Goal: Task Accomplishment & Management: Manage account settings

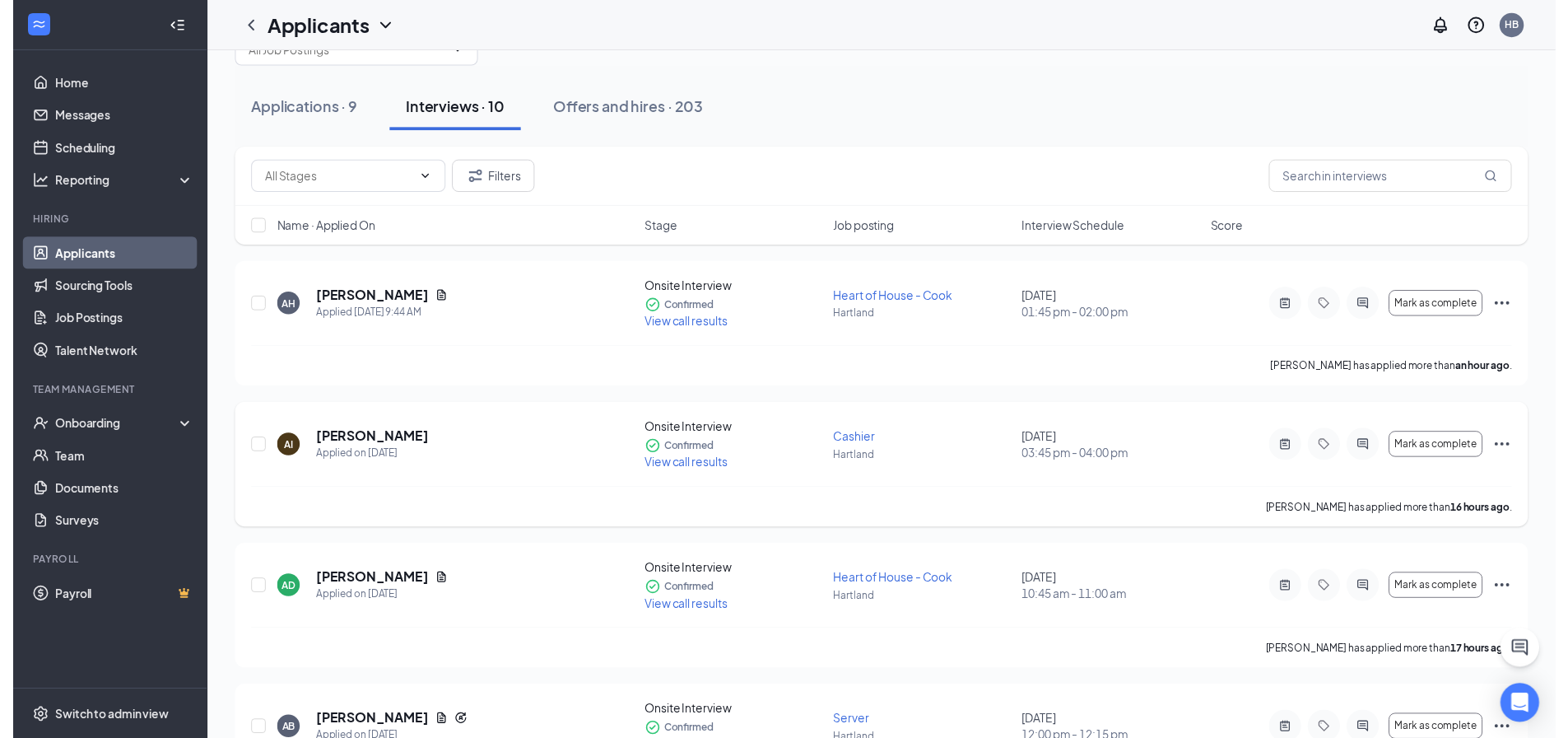
scroll to position [82, 0]
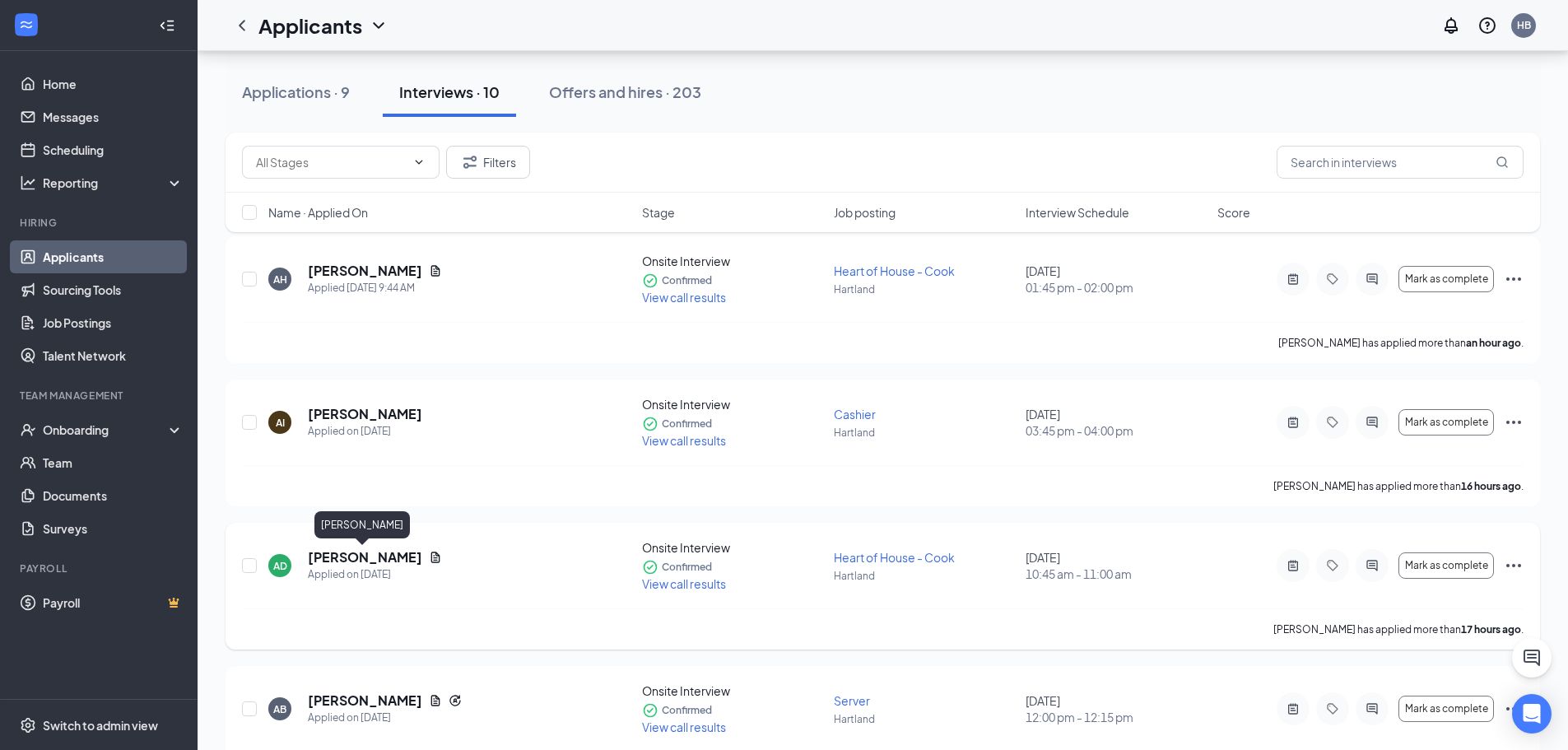
click at [377, 558] on h5 "[PERSON_NAME]" at bounding box center [365, 557] width 114 height 18
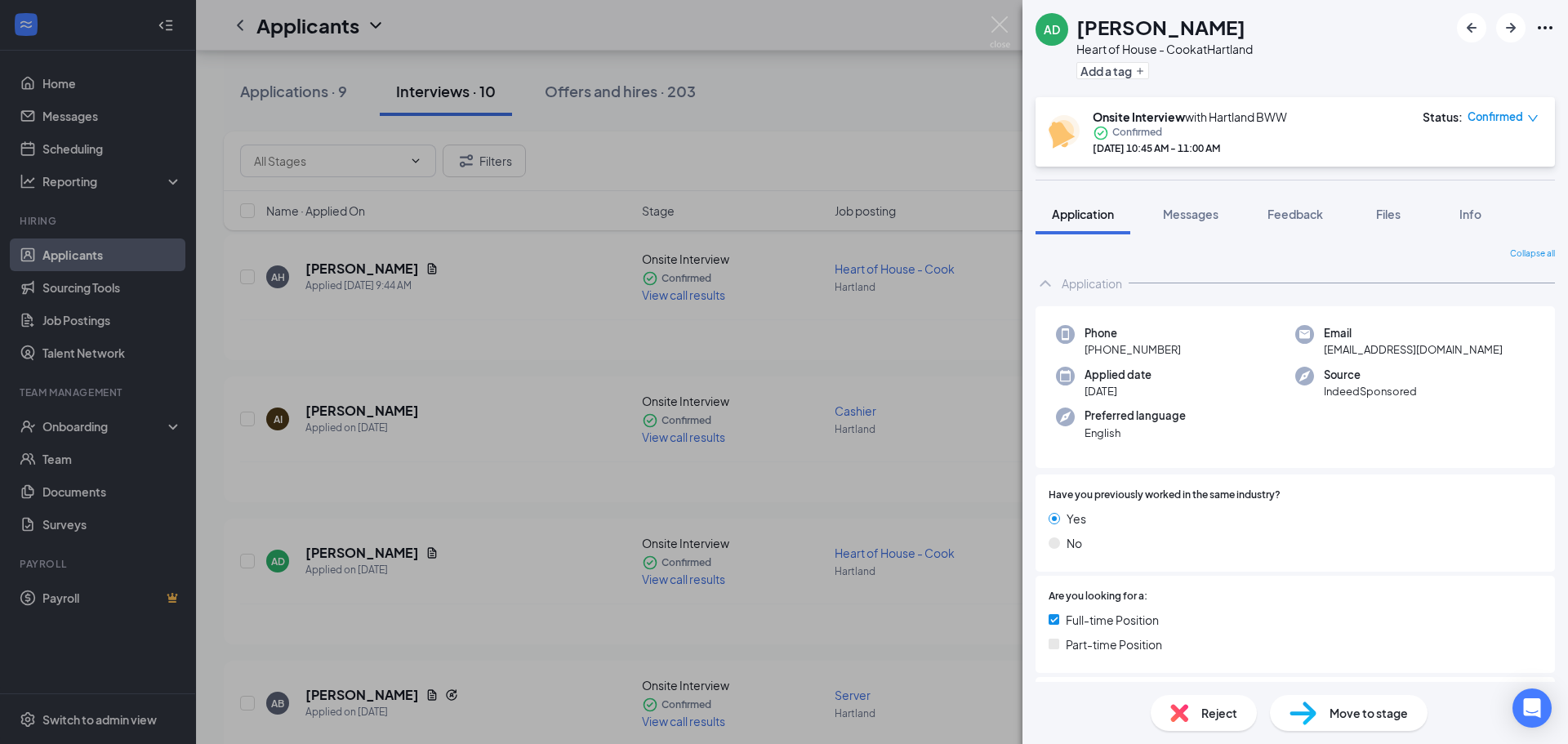
click at [1173, 712] on img at bounding box center [1179, 713] width 18 height 18
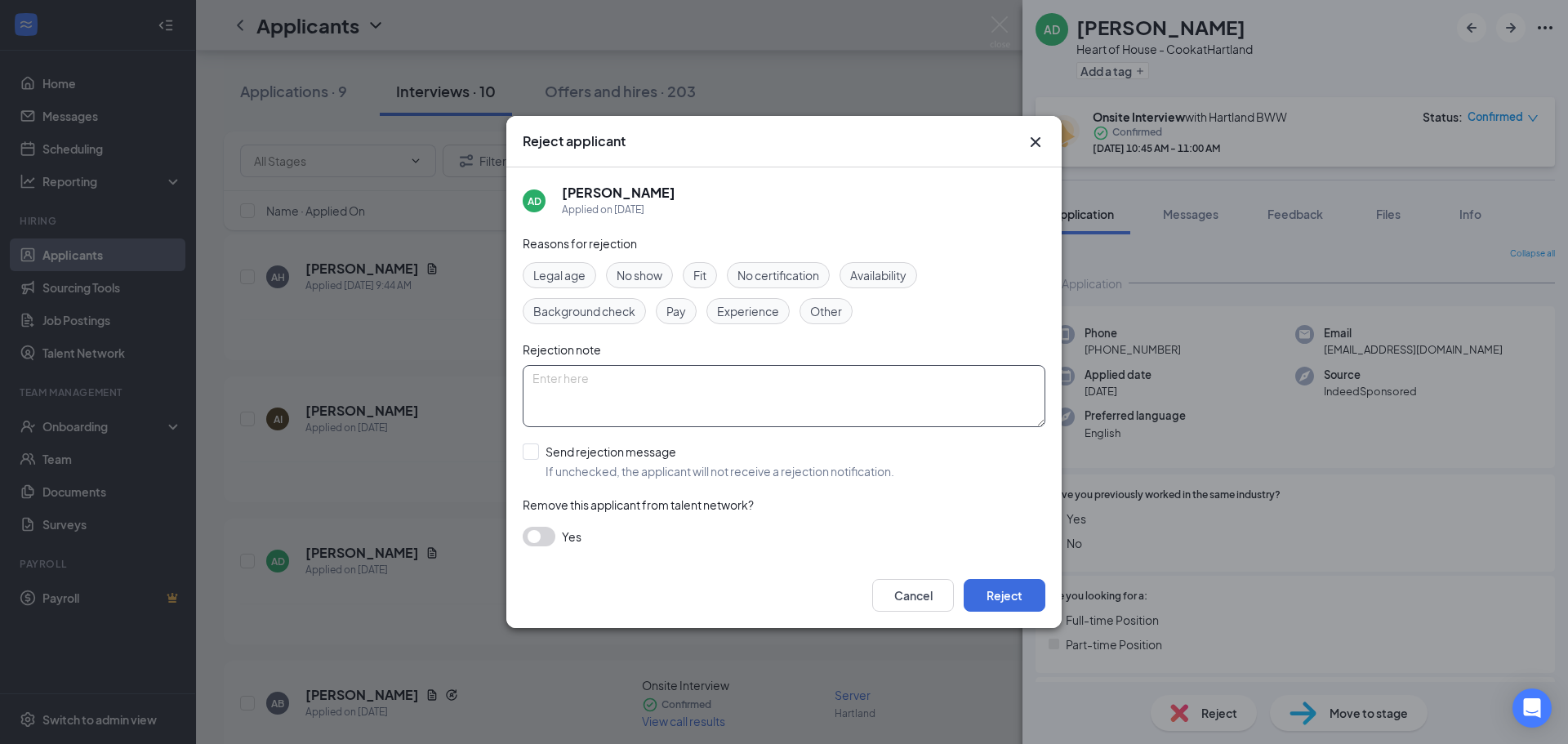
click at [611, 390] on textarea at bounding box center [784, 396] width 523 height 62
type textarea "D"
type textarea "Interviewed, declined position at $16 an hour."
click at [702, 273] on span "Fit" at bounding box center [699, 275] width 13 height 18
click at [683, 307] on span "Pay" at bounding box center [676, 311] width 19 height 18
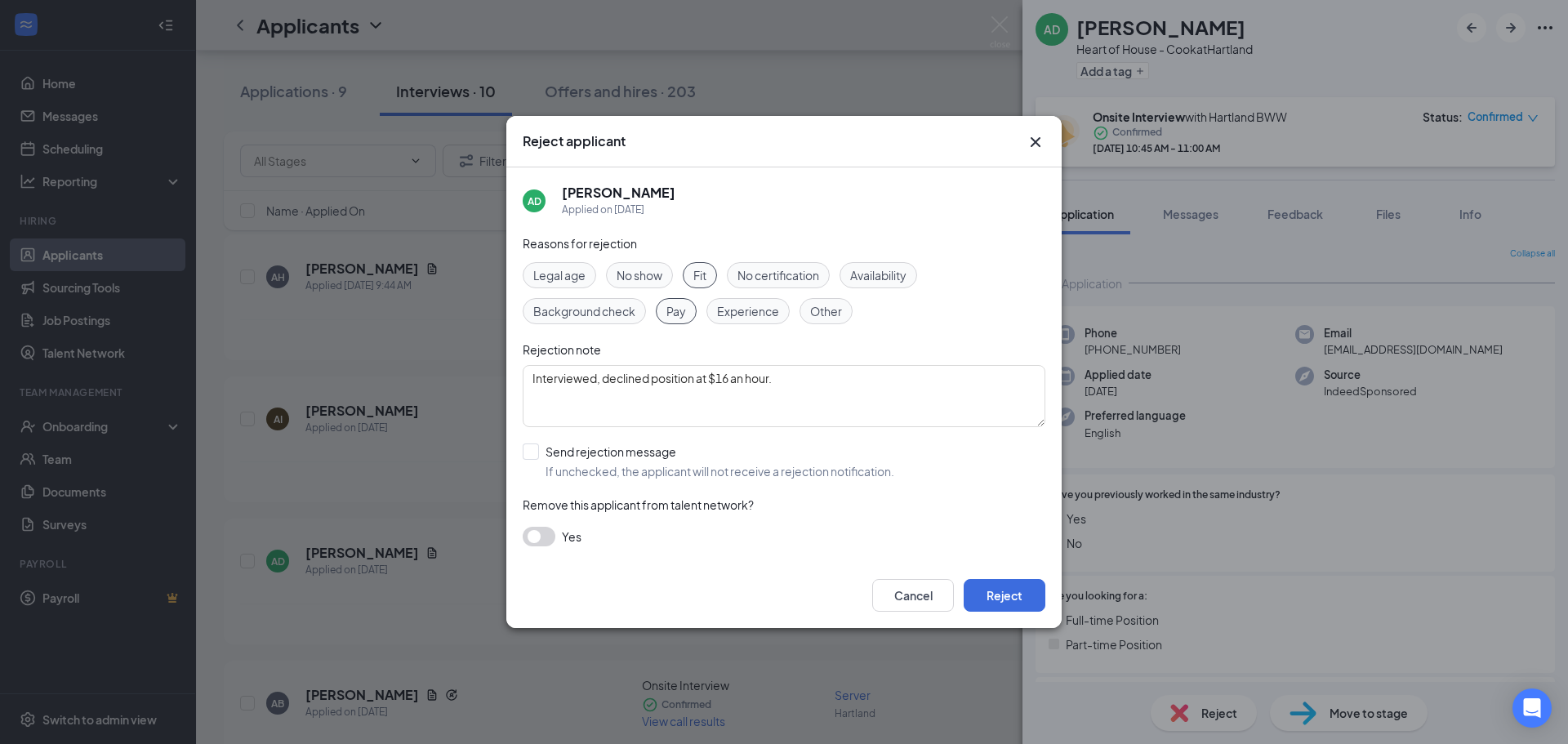
click at [697, 273] on span "Fit" at bounding box center [699, 275] width 13 height 18
click at [994, 602] on button "Reject" at bounding box center [1004, 595] width 82 height 33
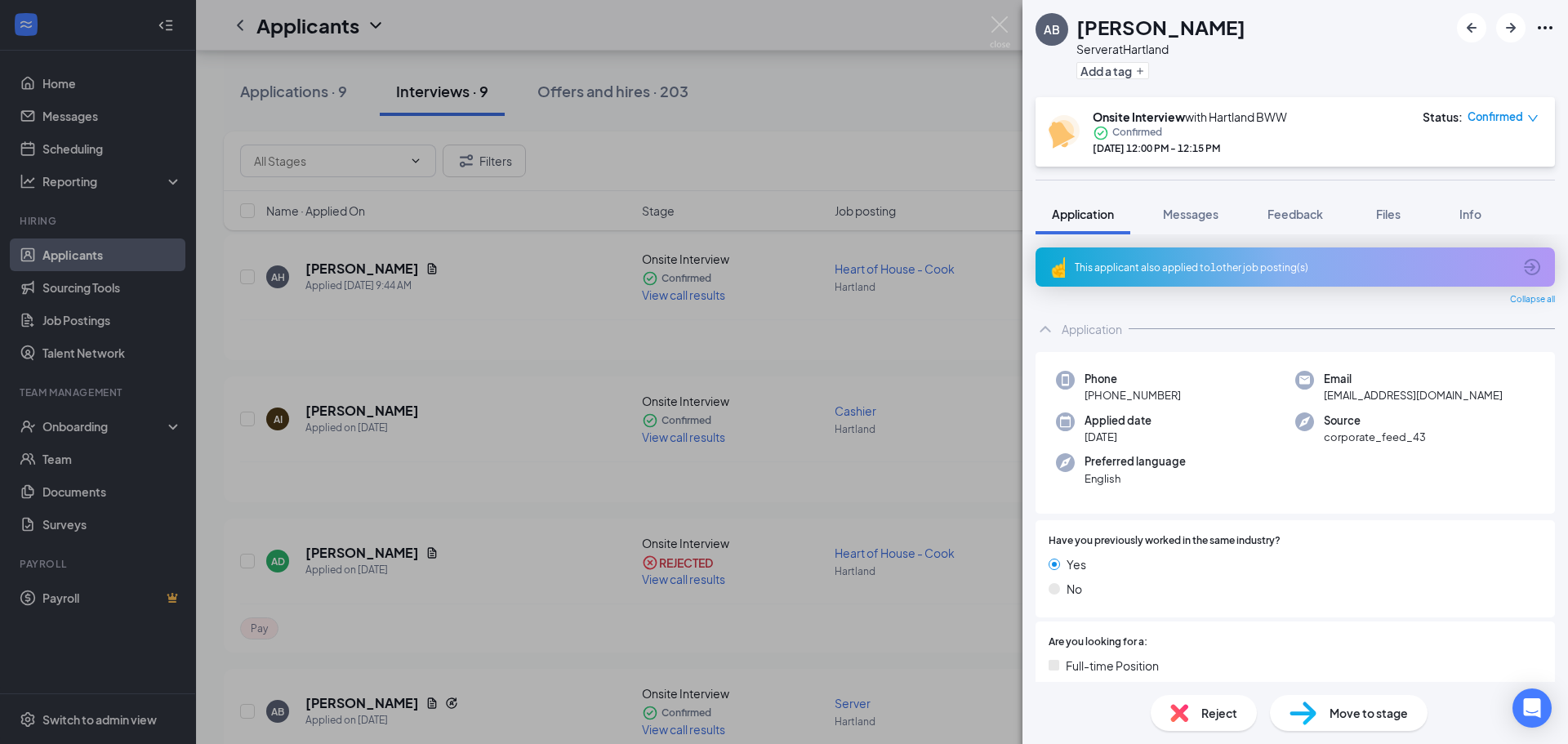
click at [547, 364] on div "AB [PERSON_NAME] Server at [GEOGRAPHIC_DATA] Add a tag Onsite Interview with Ha…" at bounding box center [784, 372] width 1568 height 744
